Goal: Information Seeking & Learning: Learn about a topic

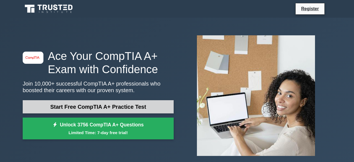
click at [100, 105] on link "Start Free CompTIA A+ Practice Test" at bounding box center [98, 106] width 151 height 13
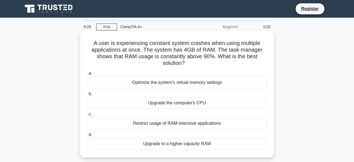
click at [179, 145] on div "Upgrade to a higher capacity RAM" at bounding box center [176, 144] width 179 height 12
click at [87, 137] on input "d. Upgrade to a higher capacity RAM" at bounding box center [87, 135] width 0 height 4
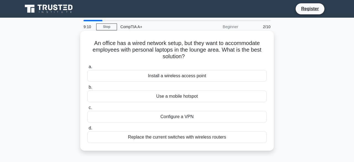
click at [177, 77] on div "Install a wireless access point" at bounding box center [176, 76] width 179 height 12
click at [87, 69] on input "a. Install a wireless access point" at bounding box center [87, 67] width 0 height 4
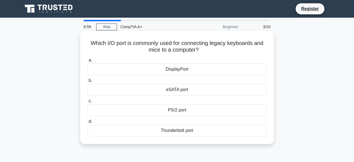
click at [180, 111] on div "PS/2 port" at bounding box center [176, 111] width 179 height 12
click at [87, 103] on input "c. PS/2 port" at bounding box center [87, 102] width 0 height 4
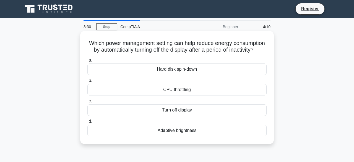
click at [194, 112] on div "Turn off display" at bounding box center [176, 111] width 179 height 12
click at [87, 103] on input "c. Turn off display" at bounding box center [87, 102] width 0 height 4
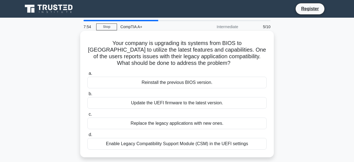
click at [178, 148] on div "Enable Legacy Compatibility Support Module (CSM) in the UEFI settings" at bounding box center [176, 144] width 179 height 12
click at [87, 137] on input "d. Enable Legacy Compatibility Support Module (CSM) in the UEFI settings" at bounding box center [87, 135] width 0 height 4
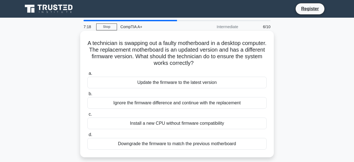
click at [165, 84] on div "Update the firmware to the latest version" at bounding box center [176, 83] width 179 height 12
click at [87, 75] on input "a. Update the firmware to the latest version" at bounding box center [87, 74] width 0 height 4
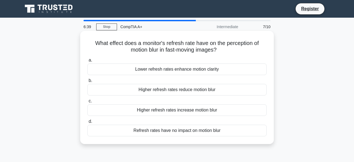
click at [170, 131] on div "Refresh rates have no impact on motion blur" at bounding box center [176, 131] width 179 height 12
click at [87, 124] on input "d. Refresh rates have no impact on motion blur" at bounding box center [87, 122] width 0 height 4
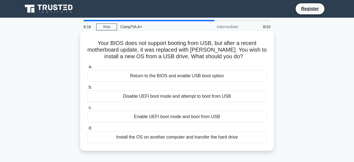
click at [171, 118] on div "Enable UEFI boot mode and boot from USB" at bounding box center [176, 117] width 179 height 12
click at [87, 110] on input "c. Enable UEFI boot mode and boot from USB" at bounding box center [87, 108] width 0 height 4
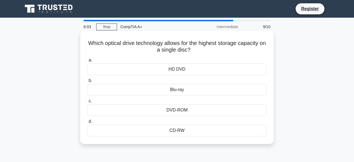
click at [178, 92] on div "Blu-ray" at bounding box center [176, 90] width 179 height 12
click at [87, 83] on input "b. Blu-ray" at bounding box center [87, 81] width 0 height 4
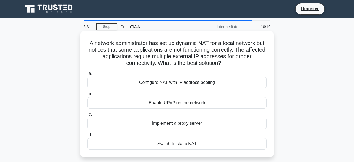
click at [194, 84] on div "Configure NAT with IP address pooling" at bounding box center [176, 83] width 179 height 12
click at [87, 75] on input "a. Configure NAT with IP address pooling" at bounding box center [87, 74] width 0 height 4
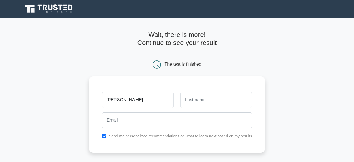
type input "jose"
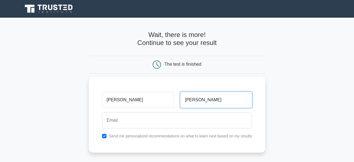
type input "garcia"
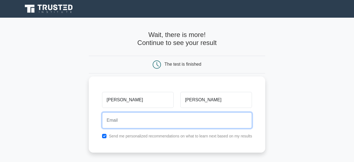
click at [152, 119] on input "email" at bounding box center [177, 121] width 150 height 16
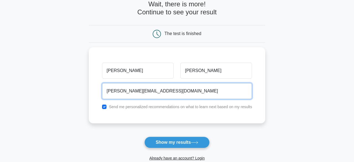
scroll to position [58, 0]
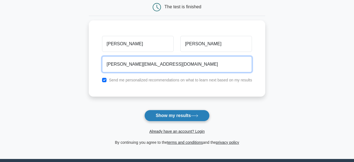
type input "garcia.lenin77@gmail.com"
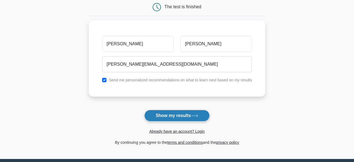
click at [178, 114] on button "Show my results" at bounding box center [176, 116] width 65 height 12
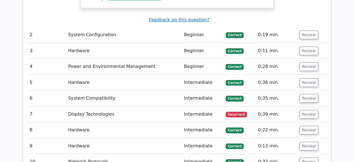
scroll to position [633, 0]
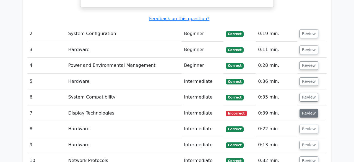
click at [309, 109] on button "Review" at bounding box center [308, 113] width 19 height 9
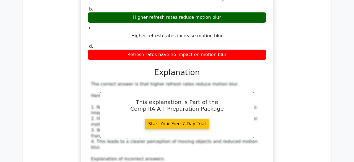
scroll to position [834, 0]
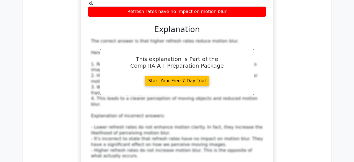
click at [135, 100] on div "The correct answer is that higher refresh rates reduce motion blur. Here's why:…" at bounding box center [177, 110] width 172 height 144
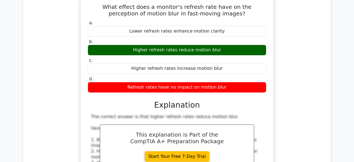
scroll to position [748, 0]
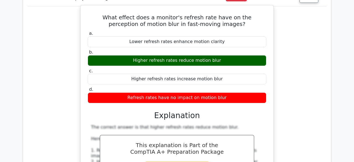
click at [106, 98] on div "a. Lower refresh rates enhance motion clarity b. Higher refresh rates reduce mo…" at bounding box center [177, 157] width 180 height 255
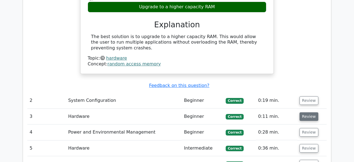
scroll to position [575, 0]
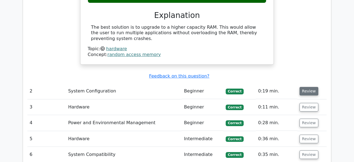
click at [306, 87] on button "Review" at bounding box center [308, 91] width 19 height 9
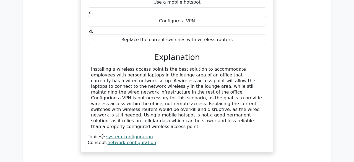
scroll to position [776, 0]
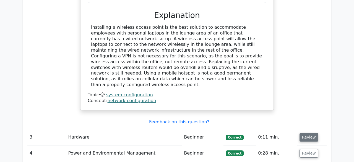
click at [304, 133] on button "Review" at bounding box center [308, 137] width 19 height 9
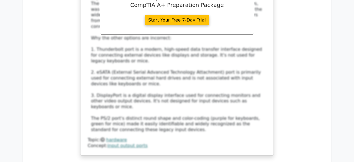
scroll to position [1121, 0]
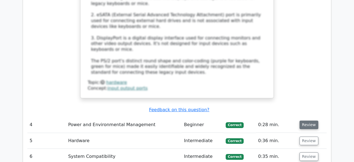
click at [308, 121] on button "Review" at bounding box center [308, 125] width 19 height 9
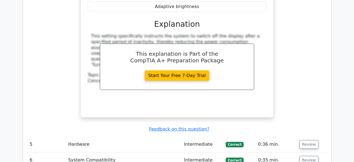
scroll to position [1409, 0]
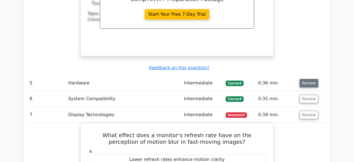
click at [308, 79] on button "Review" at bounding box center [308, 83] width 19 height 9
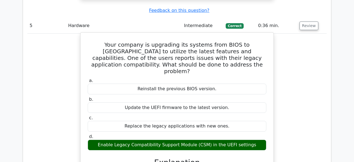
scroll to position [1582, 0]
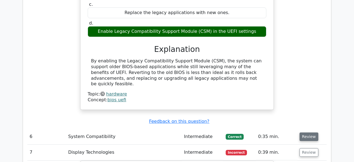
click at [304, 133] on button "Review" at bounding box center [308, 137] width 19 height 9
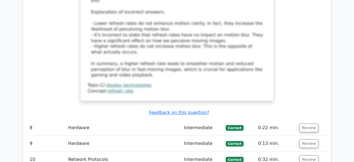
scroll to position [2157, 0]
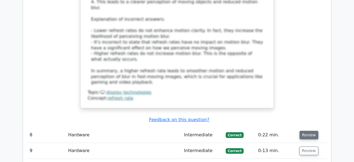
click at [310, 131] on button "Review" at bounding box center [308, 135] width 19 height 9
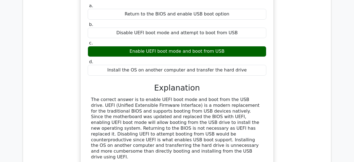
scroll to position [2416, 0]
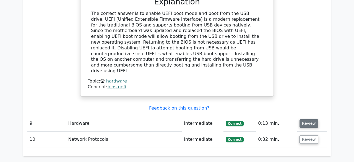
click at [306, 119] on button "Review" at bounding box center [308, 123] width 19 height 9
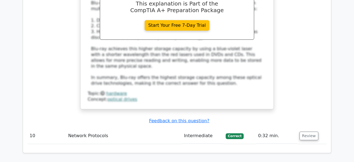
scroll to position [2674, 0]
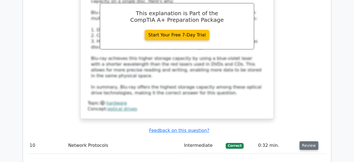
click at [306, 142] on button "Review" at bounding box center [308, 146] width 19 height 9
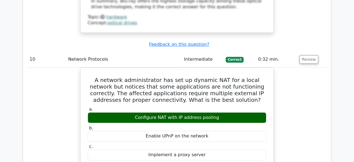
scroll to position [2789, 0]
